Goal: Task Accomplishment & Management: Complete application form

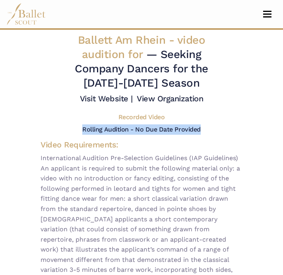
drag, startPoint x: 79, startPoint y: 129, endPoint x: 201, endPoint y: 127, distance: 121.5
click at [201, 127] on div "Rolling Audition - No Due Date Provided" at bounding box center [141, 129] width 214 height 10
copy div "Rolling Audition - No Due Date Provided"
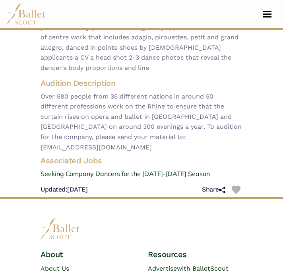
scroll to position [269, 0]
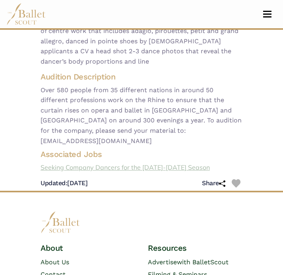
click at [115, 162] on link "Seeking Company Dancers for the 2025-2026 Season" at bounding box center [141, 167] width 214 height 10
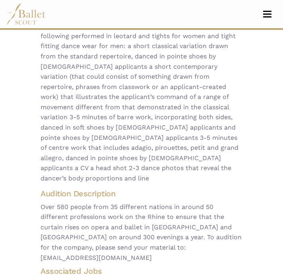
scroll to position [0, 0]
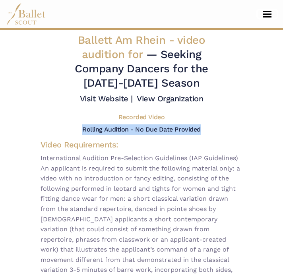
click at [267, 11] on span "Toggle navigation" at bounding box center [267, 11] width 8 height 1
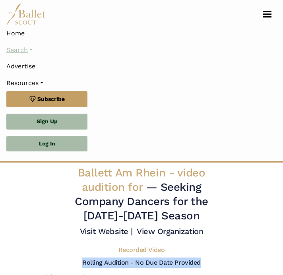
click at [24, 49] on link "Search" at bounding box center [141, 50] width 270 height 17
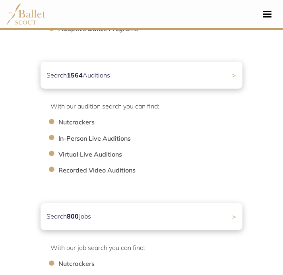
scroll to position [255, 0]
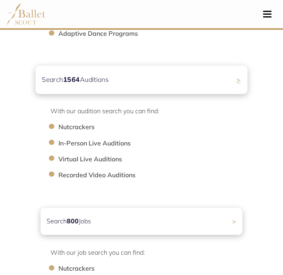
click at [122, 85] on div "Search 1564 Auditions >" at bounding box center [141, 80] width 212 height 28
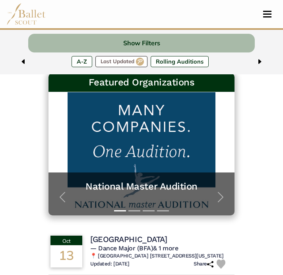
scroll to position [131, 0]
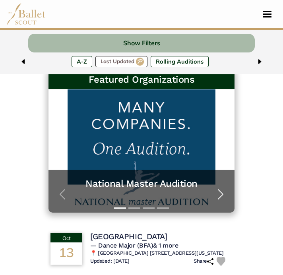
click at [217, 192] on span "button" at bounding box center [220, 194] width 13 height 13
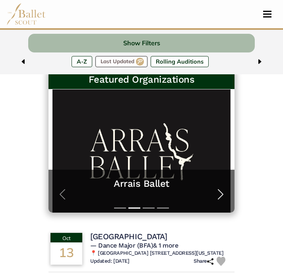
click at [217, 192] on span "button" at bounding box center [220, 194] width 13 height 13
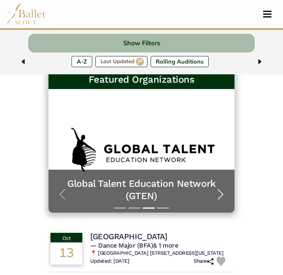
click at [217, 192] on span "button" at bounding box center [220, 194] width 13 height 13
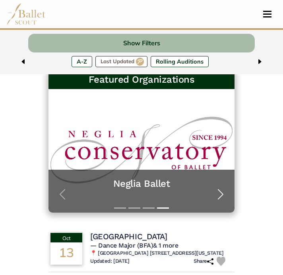
click at [217, 192] on span "button" at bounding box center [220, 194] width 13 height 13
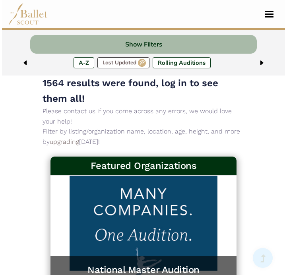
scroll to position [0, 0]
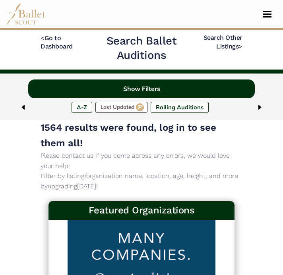
click at [127, 91] on button "Show Filters" at bounding box center [141, 88] width 226 height 19
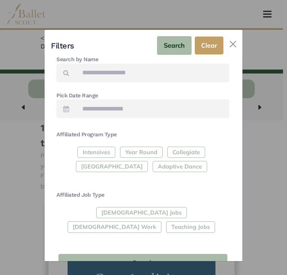
scroll to position [166, 0]
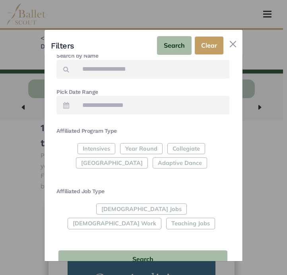
click at [160, 186] on div "Affiliated Program Type Intensives Year Round Collegiate Post High School Adapt…" at bounding box center [142, 179] width 173 height 105
click at [95, 208] on div "Full-Time Jobs Gig Work Teaching Jobs" at bounding box center [142, 217] width 173 height 29
click at [105, 211] on div "Full-Time Jobs Gig Work Teaching Jobs" at bounding box center [142, 217] width 173 height 29
click at [180, 43] on button "Search" at bounding box center [174, 45] width 35 height 19
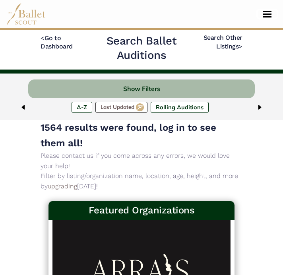
click at [262, 13] on button "Toggle navigation" at bounding box center [267, 14] width 19 height 8
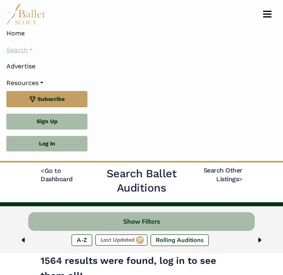
click at [29, 51] on link "Search" at bounding box center [141, 50] width 270 height 17
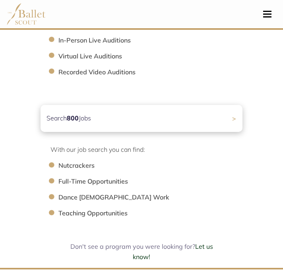
scroll to position [350, 0]
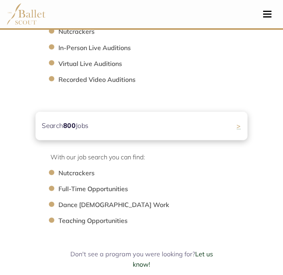
click at [116, 129] on div "Search 800 Jobs >" at bounding box center [141, 126] width 212 height 28
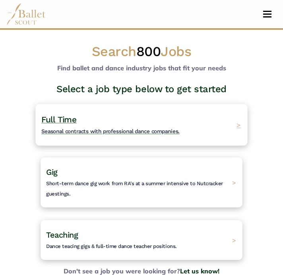
click at [215, 117] on div "Full Time Seasonal contracts with professional dance companies. >" at bounding box center [141, 125] width 212 height 42
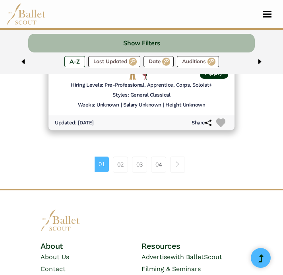
scroll to position [2125, 0]
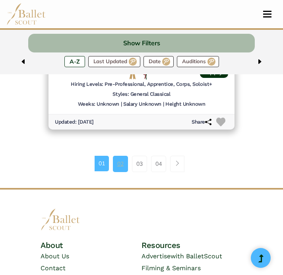
click at [124, 162] on link "02" at bounding box center [120, 164] width 15 height 16
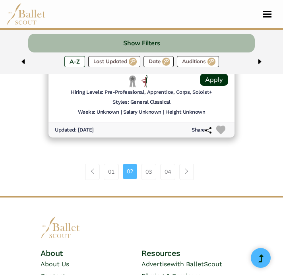
scroll to position [2117, 0]
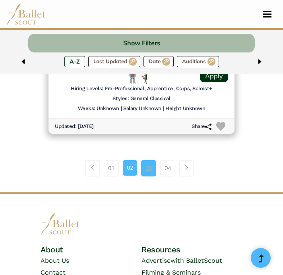
click at [152, 167] on link "03" at bounding box center [148, 168] width 15 height 16
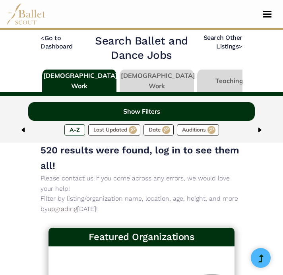
click at [163, 110] on button "Show Filters" at bounding box center [141, 111] width 226 height 19
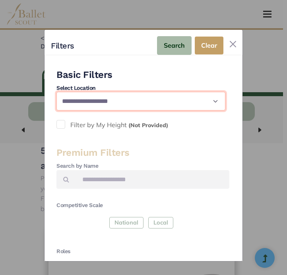
click at [135, 104] on select "**********" at bounding box center [140, 101] width 169 height 19
select select "**"
click at [56, 92] on select "**********" at bounding box center [140, 101] width 169 height 19
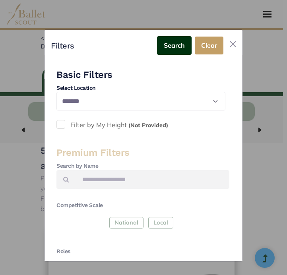
click at [175, 47] on button "Search" at bounding box center [174, 45] width 35 height 19
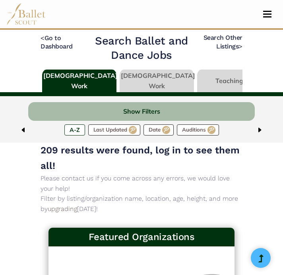
select select "**"
type input "******"
type input "*****"
select select "**"
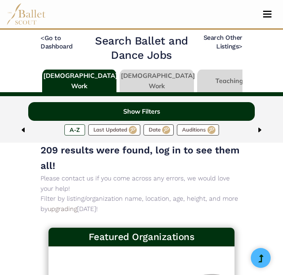
click at [147, 116] on button "Show Filters" at bounding box center [141, 111] width 226 height 19
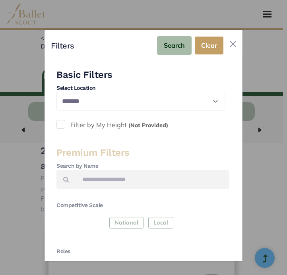
click at [61, 124] on span at bounding box center [60, 124] width 9 height 9
click at [125, 126] on label "Filter by My Height (Not Provided)" at bounding box center [142, 125] width 173 height 10
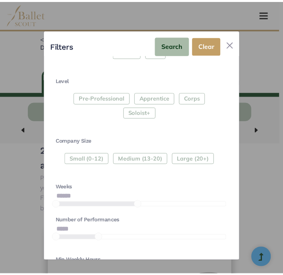
scroll to position [220, 0]
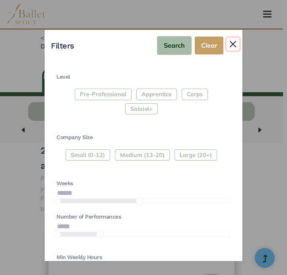
click at [233, 42] on button "Close" at bounding box center [232, 44] width 13 height 13
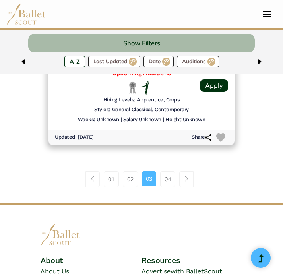
scroll to position [2111, 0]
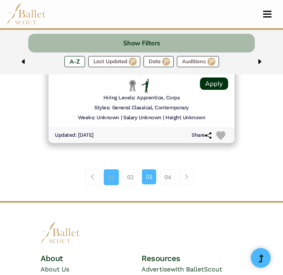
click at [109, 179] on link "01" at bounding box center [111, 177] width 15 height 16
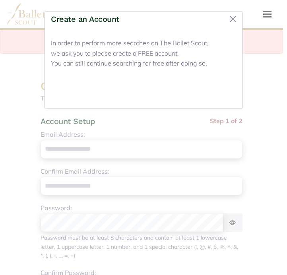
click at [224, 89] on button "Close" at bounding box center [221, 92] width 30 height 19
